Goal: Check status: Check status

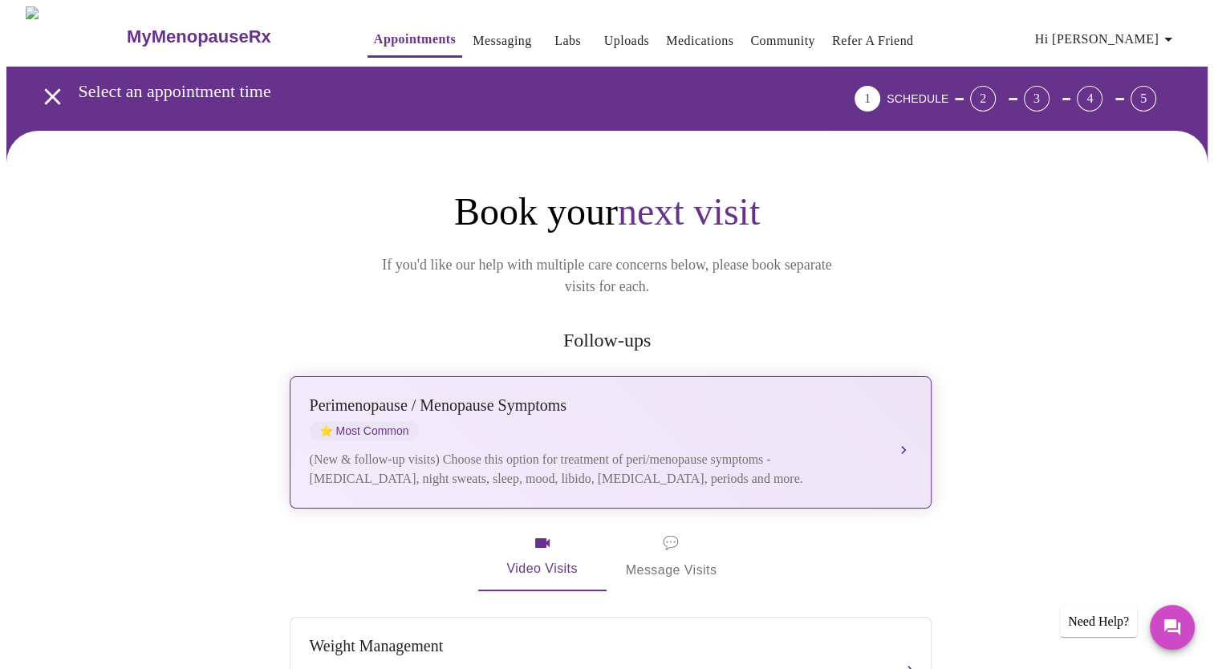
click at [793, 420] on div "Perimenopause / Menopause Symptoms ⭐ Most Common (New & follow-up visits) Choos…" at bounding box center [611, 442] width 602 height 92
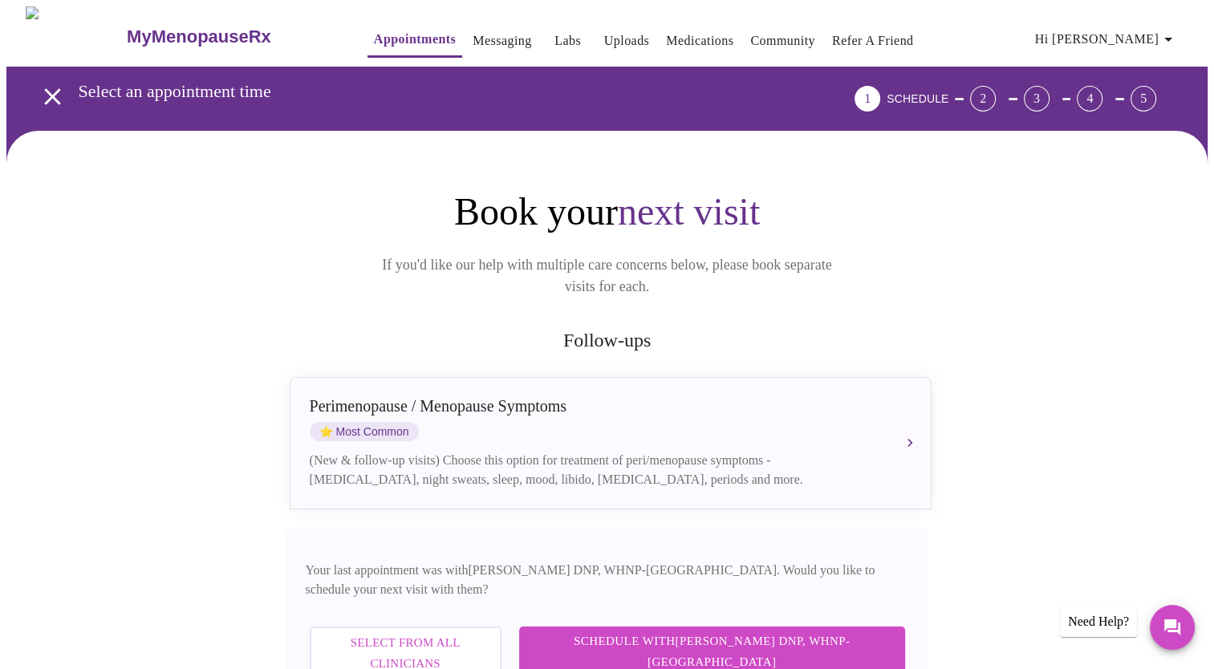
click at [484, 632] on span "Select from All Clinicians" at bounding box center [405, 653] width 156 height 43
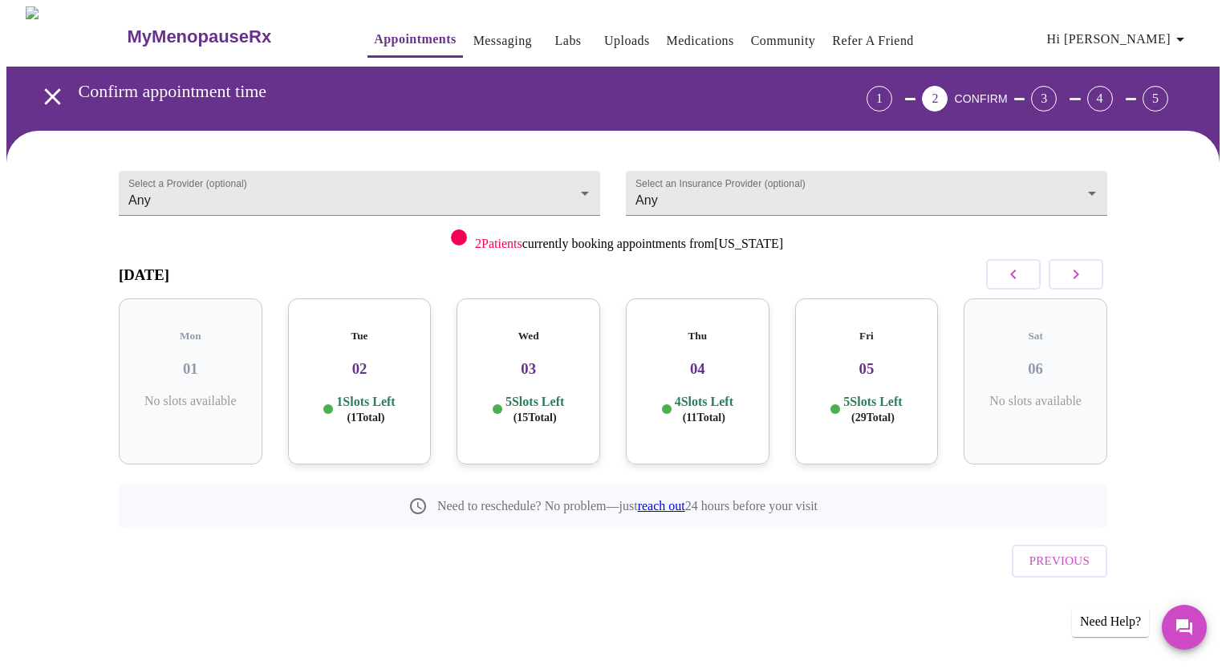
click at [555, 40] on link "Labs" at bounding box center [568, 41] width 26 height 22
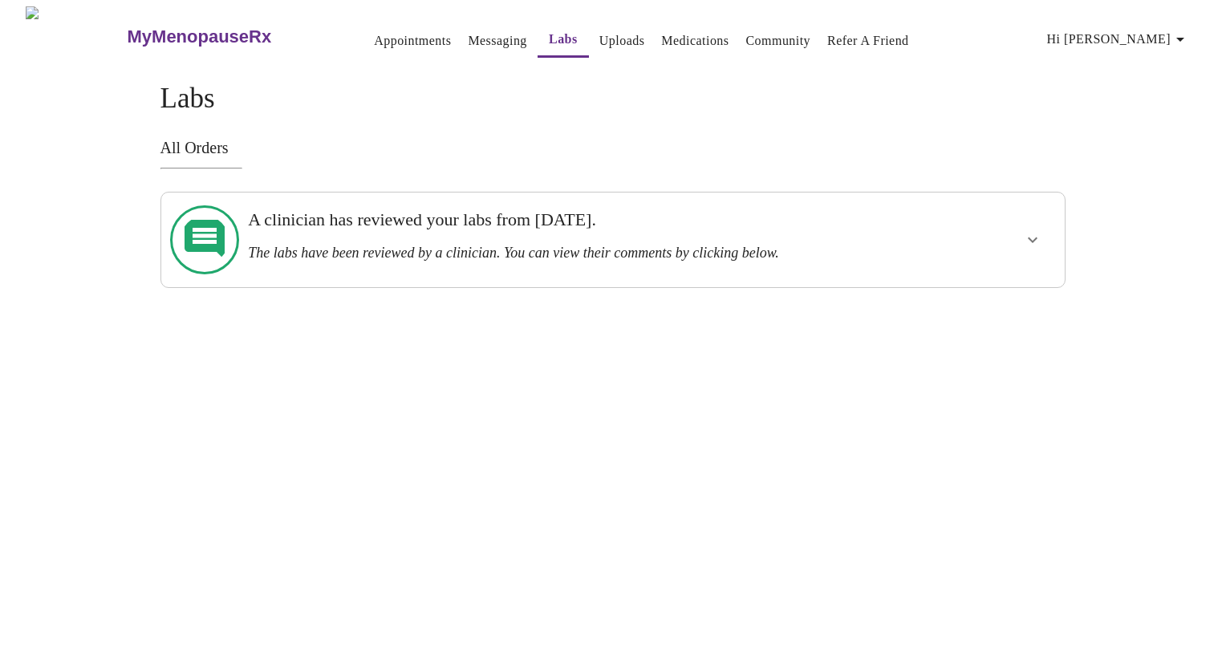
click at [1026, 249] on button "show more" at bounding box center [1033, 240] width 39 height 39
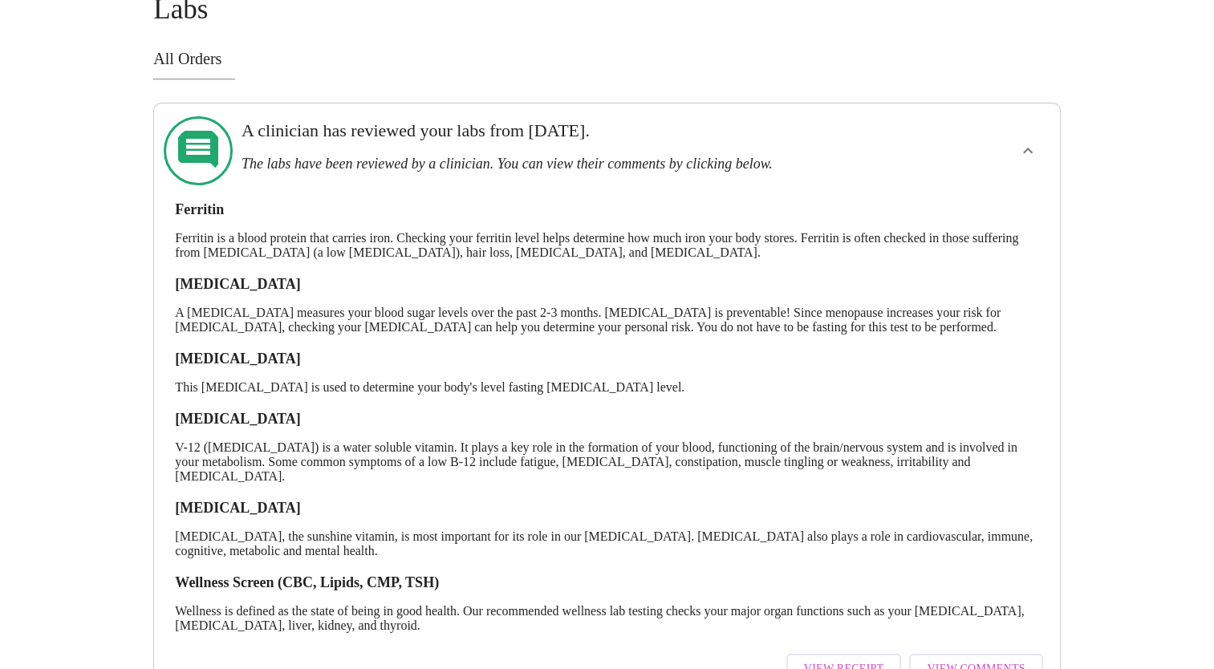
scroll to position [166, 0]
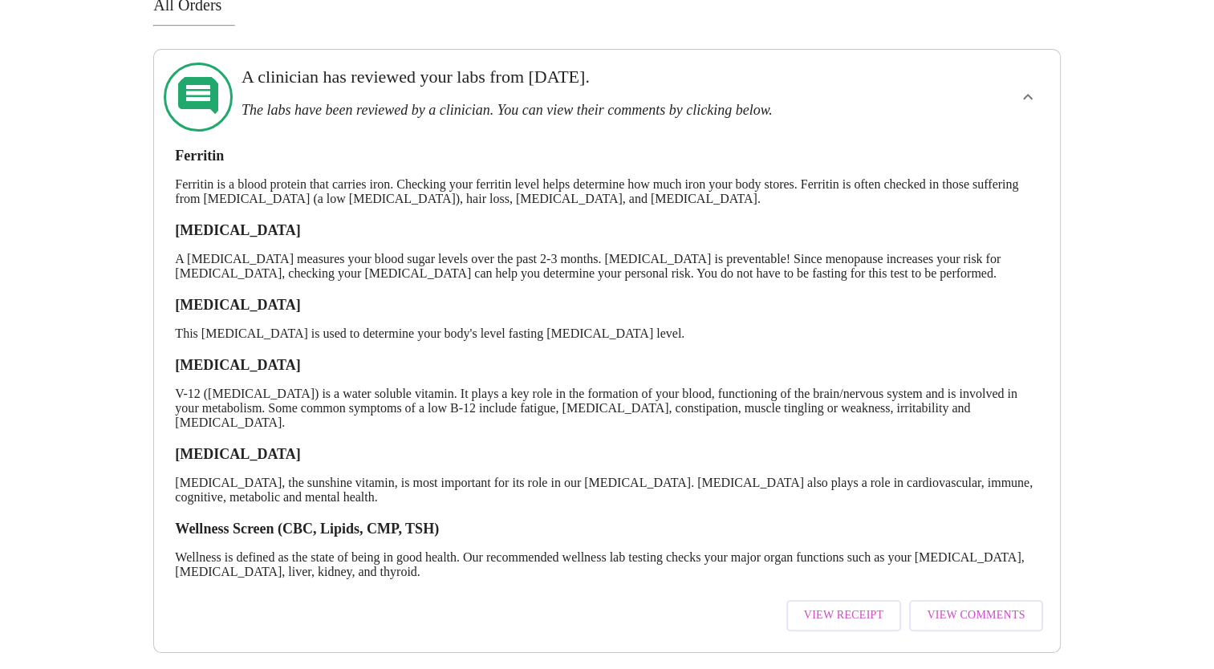
click at [866, 606] on span "View Receipt" at bounding box center [844, 616] width 80 height 20
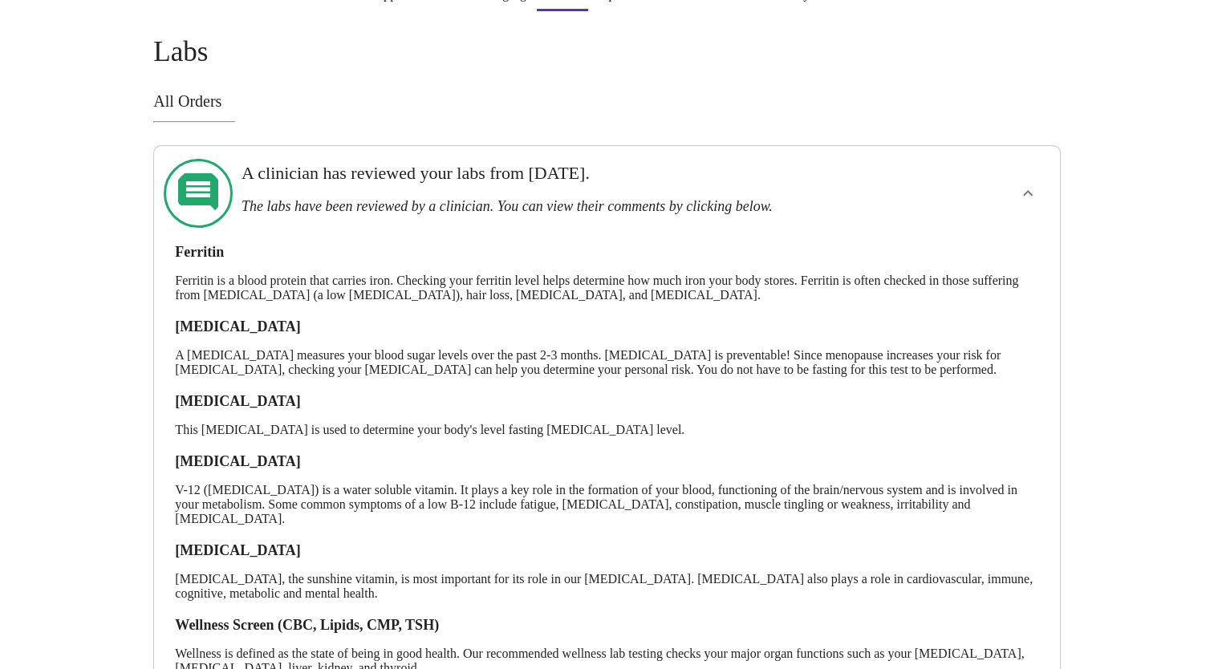
scroll to position [0, 0]
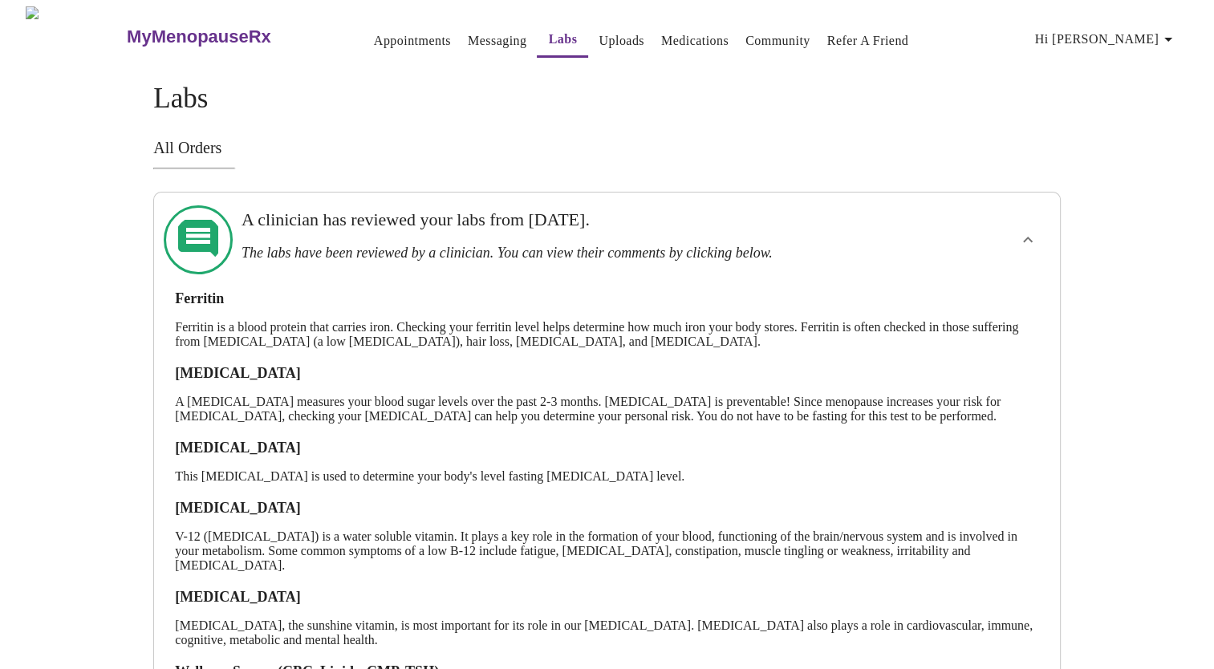
click at [1028, 241] on button "show more" at bounding box center [1028, 240] width 39 height 39
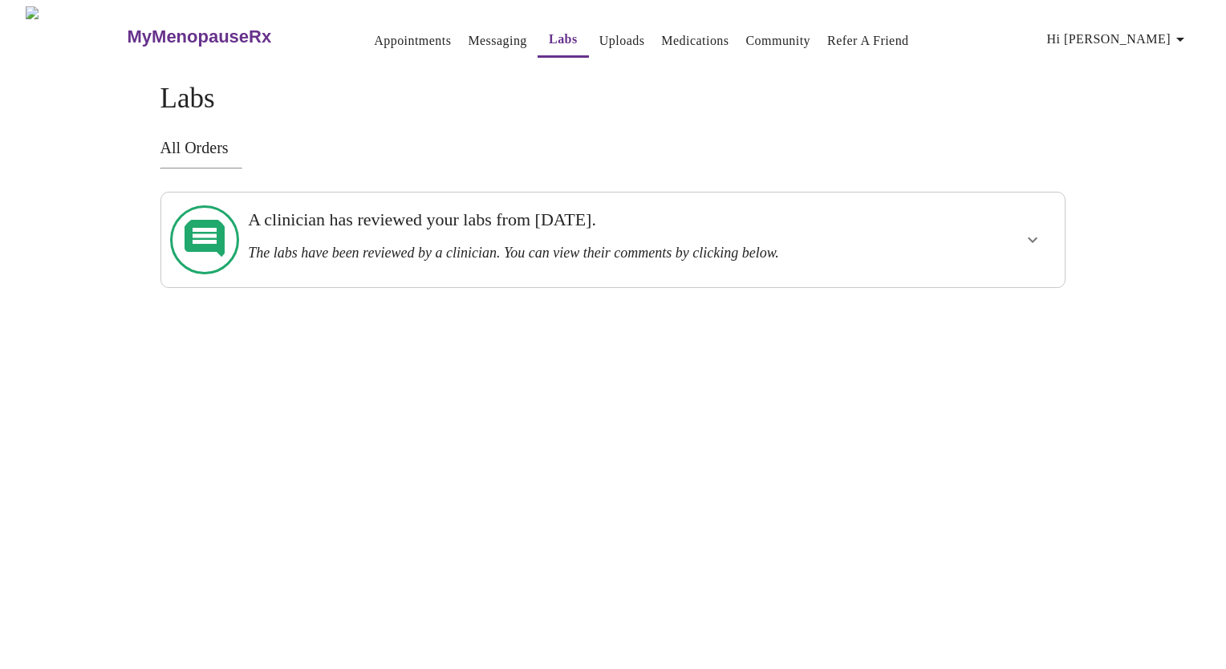
click at [790, 245] on h3 "The labs have been reviewed by a clinician. You can view their comments by clic…" at bounding box center [569, 253] width 643 height 17
click at [786, 247] on h3 "The labs have been reviewed by a clinician. You can view their comments by clic…" at bounding box center [569, 253] width 643 height 17
click at [1020, 239] on button "show more" at bounding box center [1033, 240] width 39 height 39
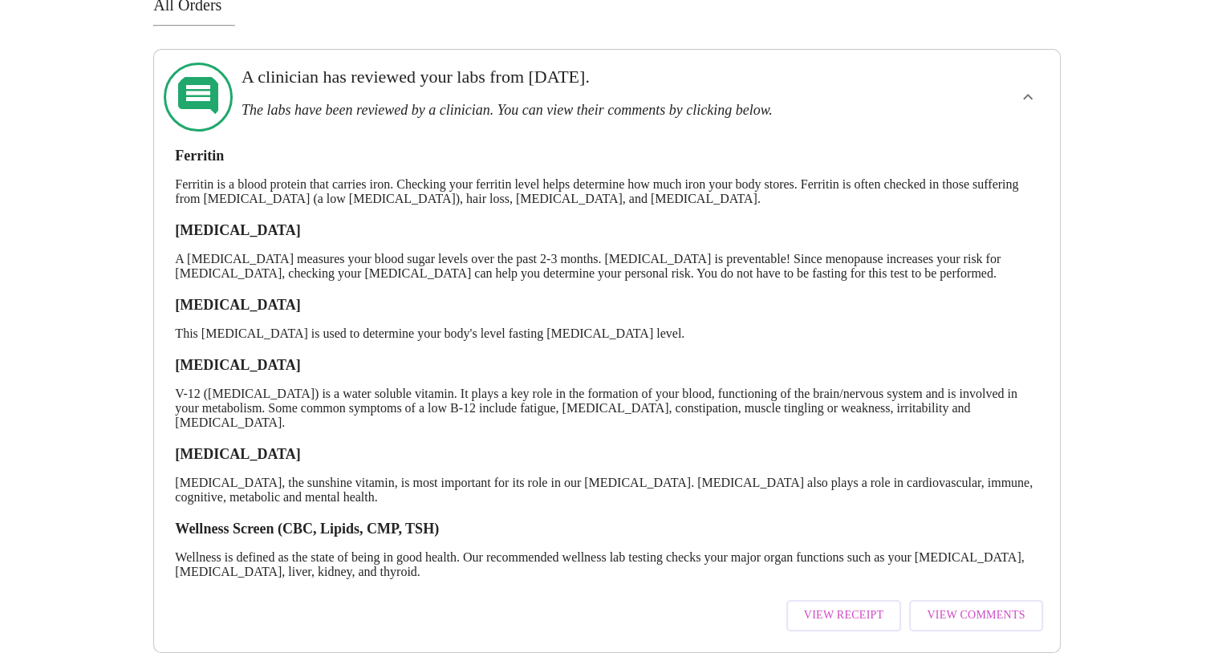
scroll to position [166, 0]
click at [971, 611] on button "View Comments" at bounding box center [975, 615] width 133 height 31
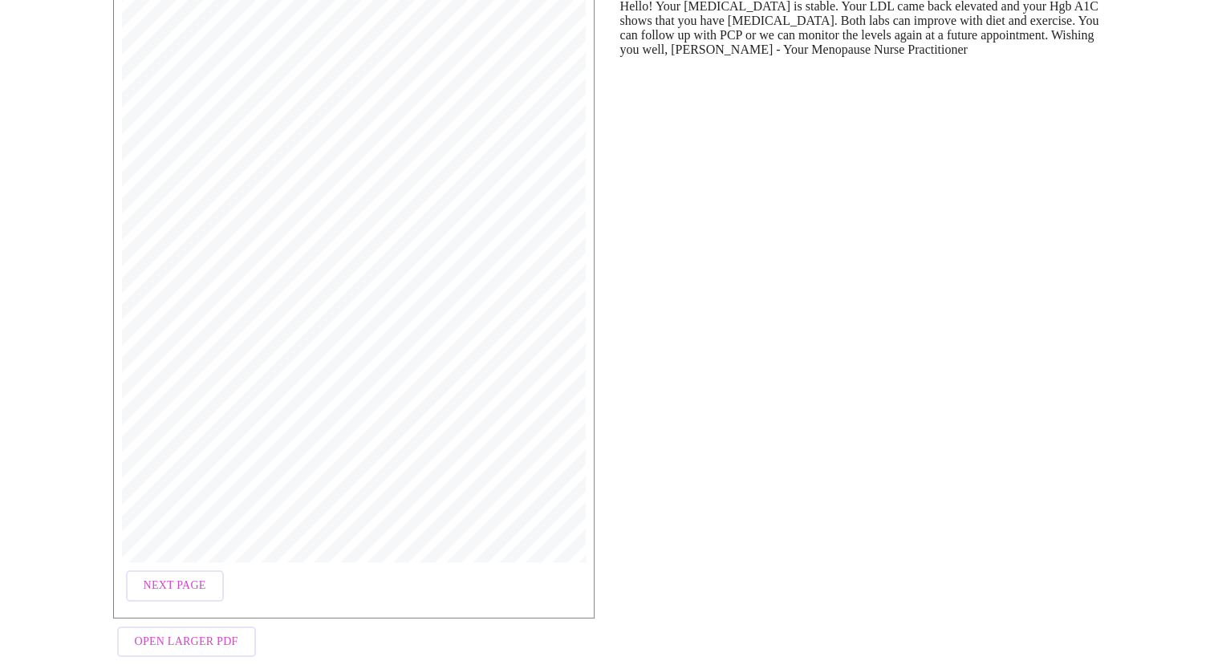
scroll to position [218, 0]
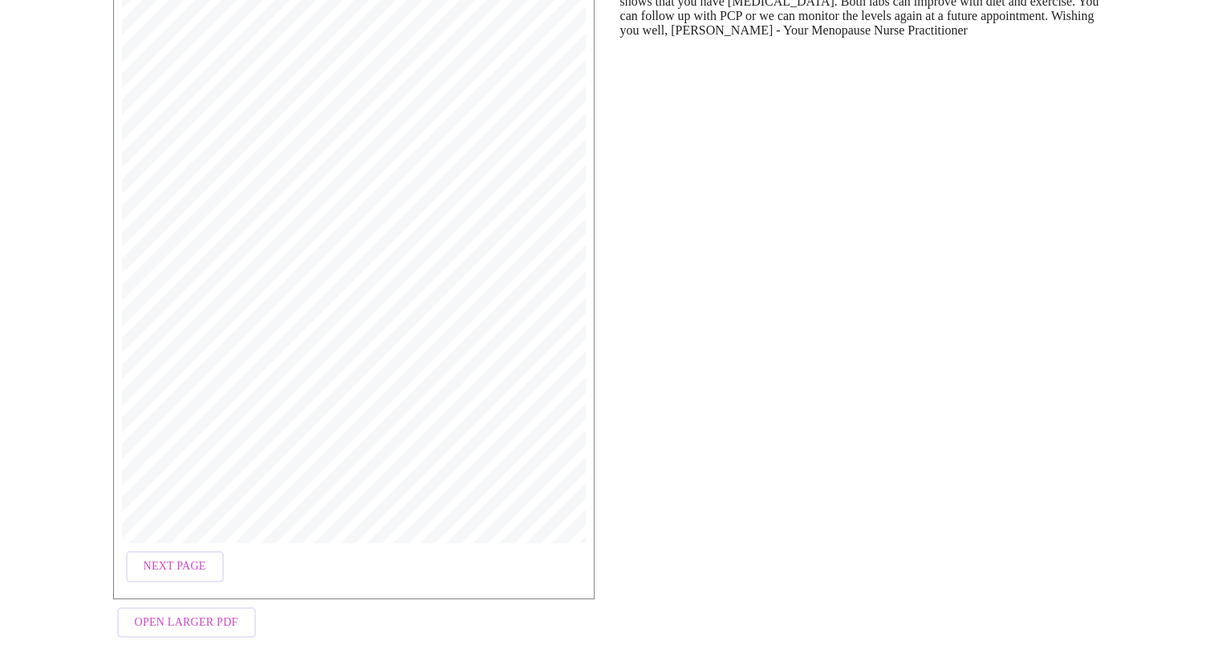
click at [204, 623] on span "Open Larger PDF" at bounding box center [187, 623] width 104 height 20
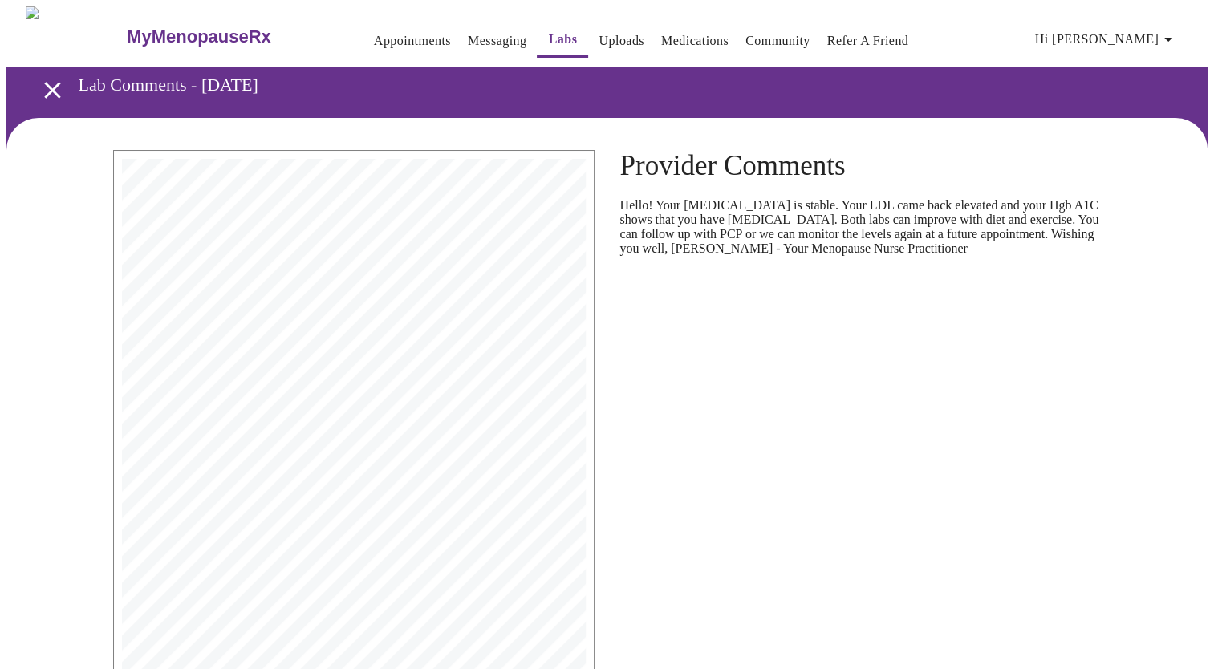
click at [687, 35] on link "Medications" at bounding box center [694, 41] width 67 height 22
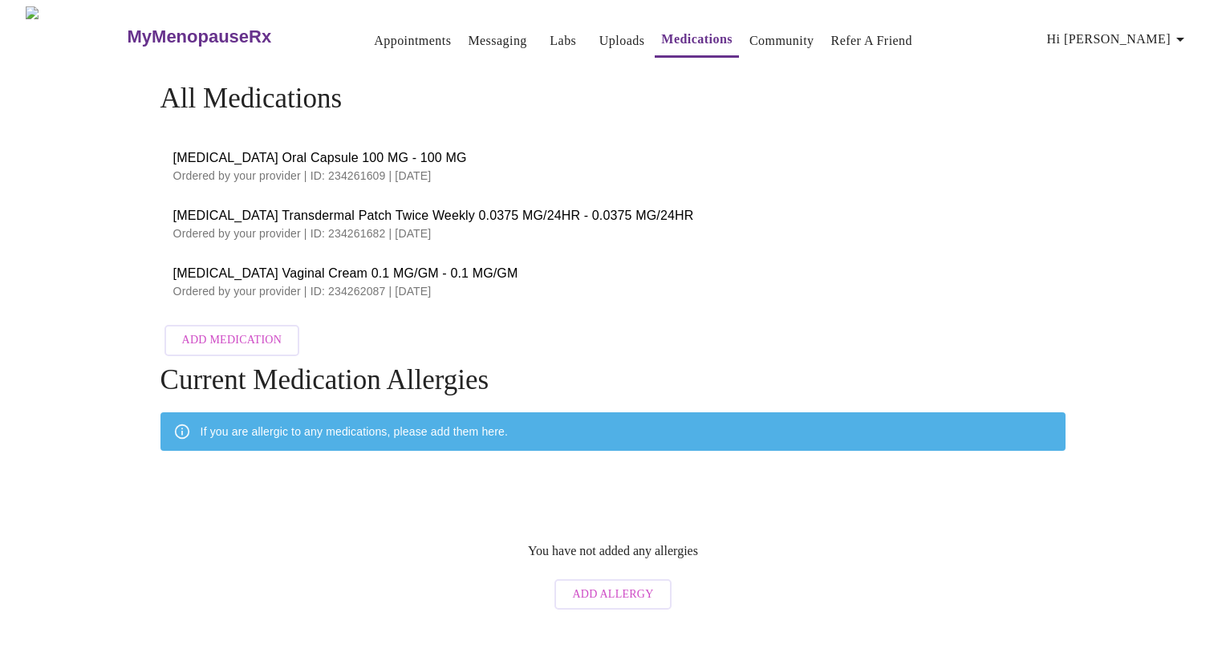
click at [374, 35] on link "Appointments" at bounding box center [412, 41] width 77 height 22
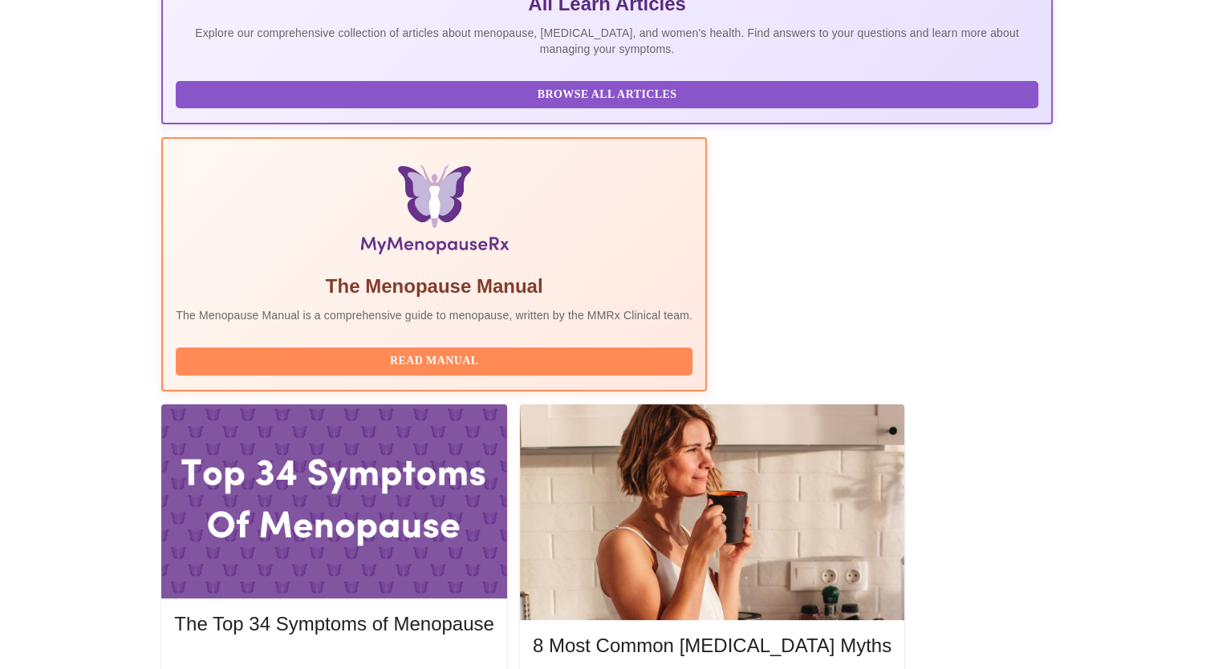
scroll to position [434, 0]
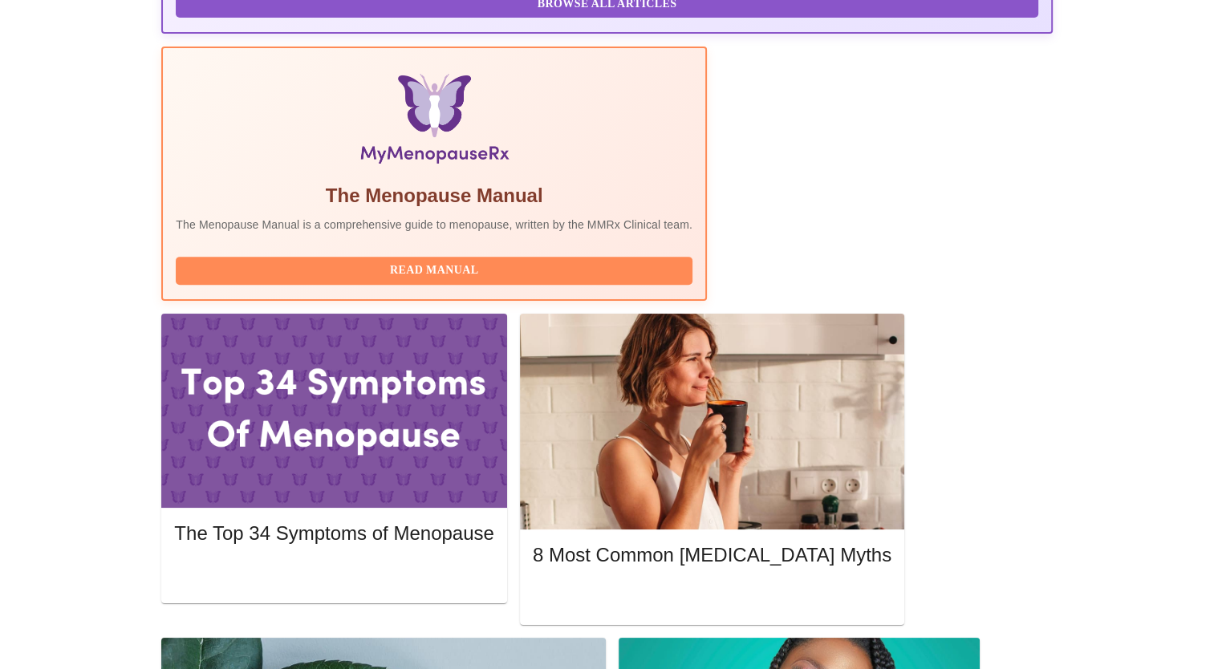
scroll to position [578, 0]
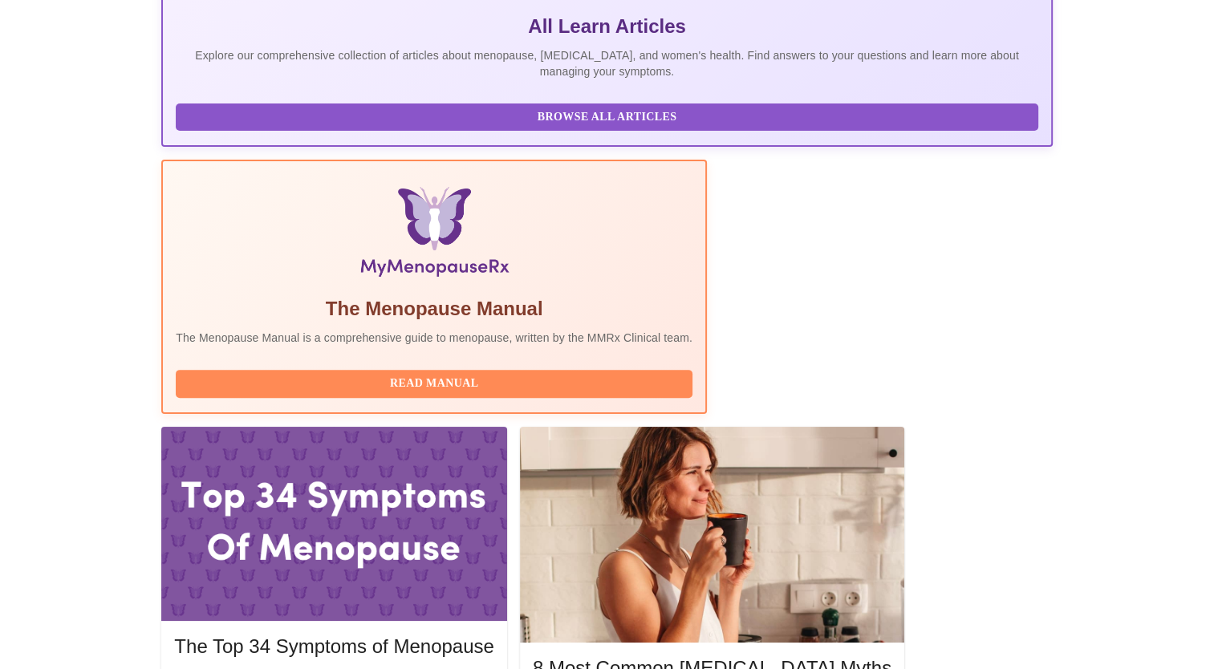
scroll to position [434, 0]
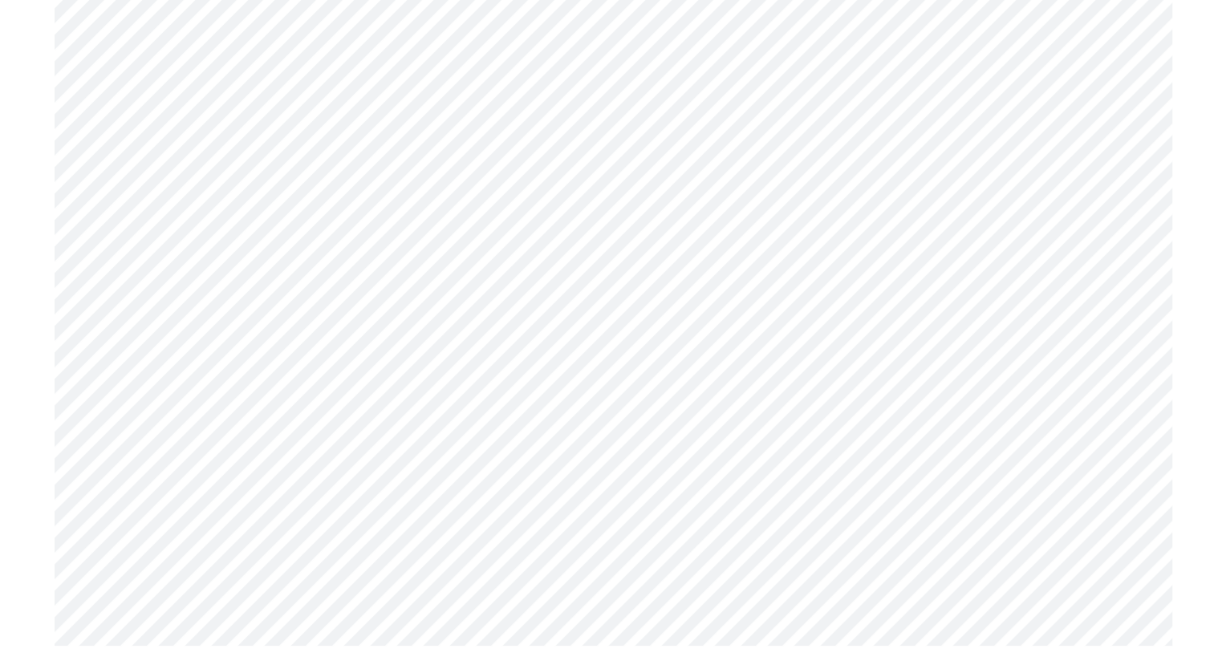
scroll to position [5426, 0]
